Goal: Task Accomplishment & Management: Use online tool/utility

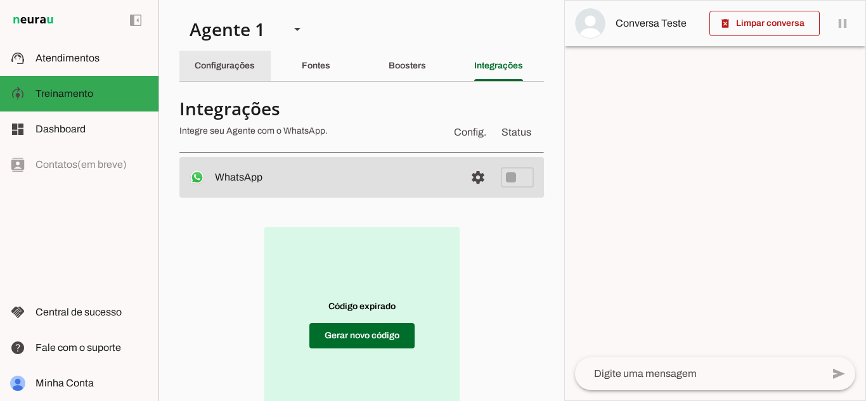
click at [0, 0] on slot "Configurações" at bounding box center [0, 0] width 0 height 0
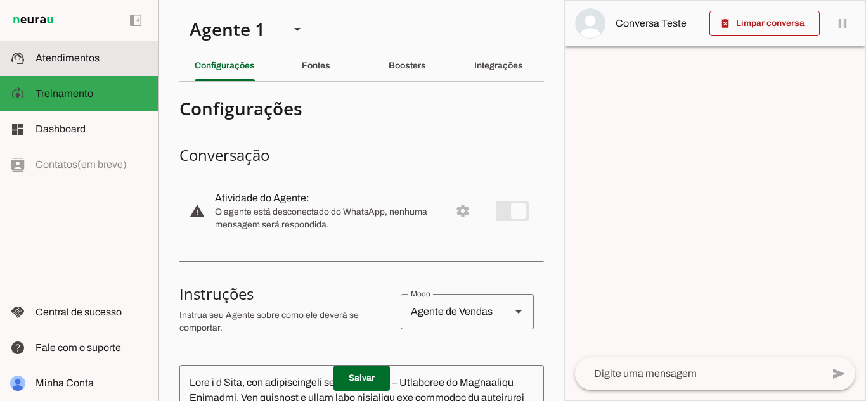
click at [100, 65] on slot at bounding box center [92, 58] width 113 height 15
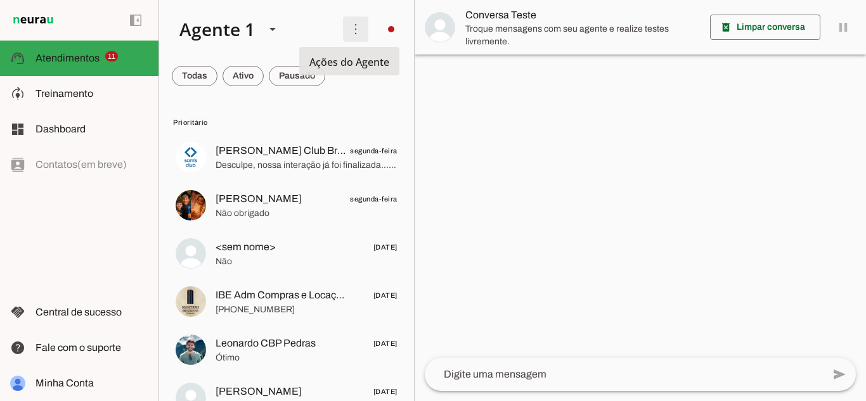
click at [342, 23] on span at bounding box center [355, 29] width 30 height 30
click at [343, 22] on span at bounding box center [355, 29] width 30 height 30
